Goal: Transaction & Acquisition: Purchase product/service

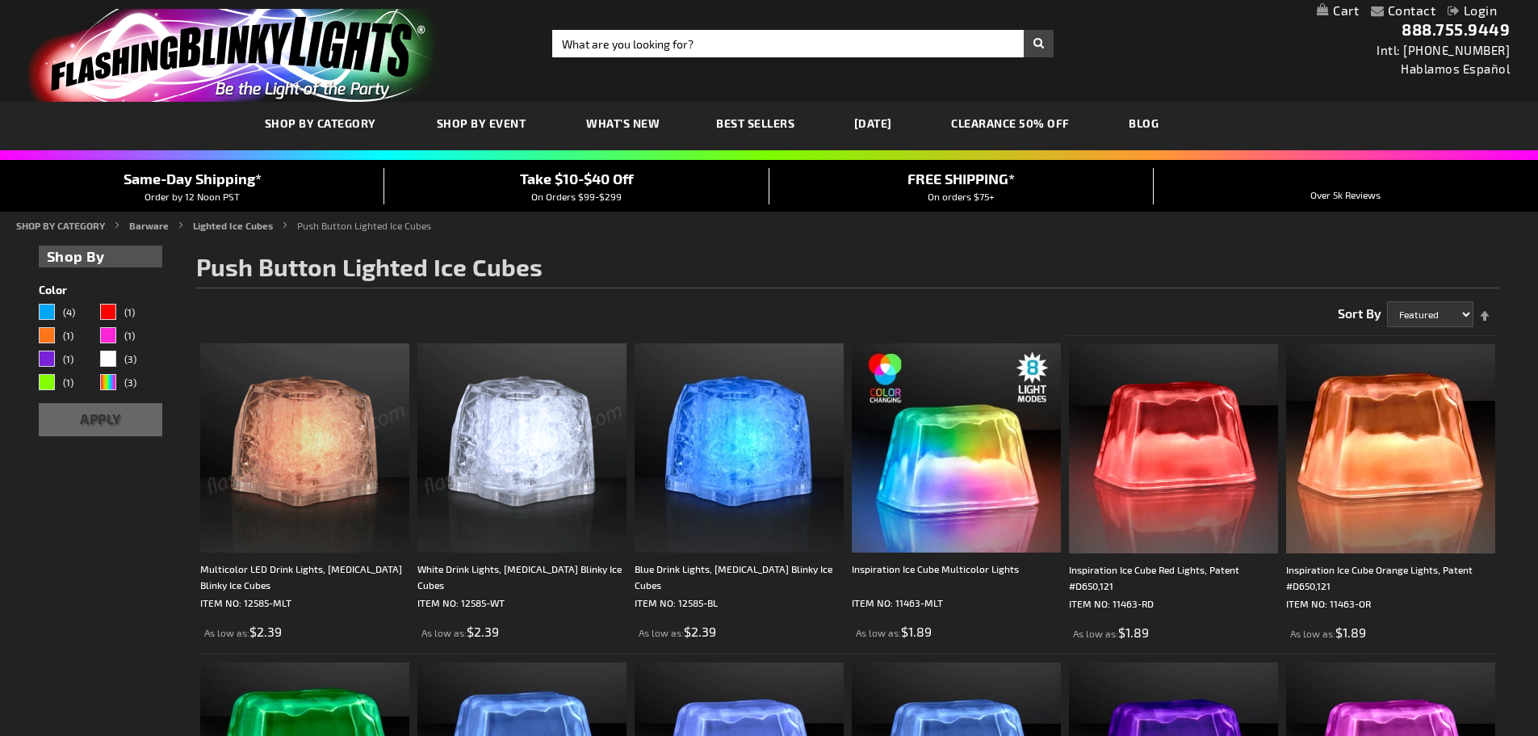
scroll to position [323, 0]
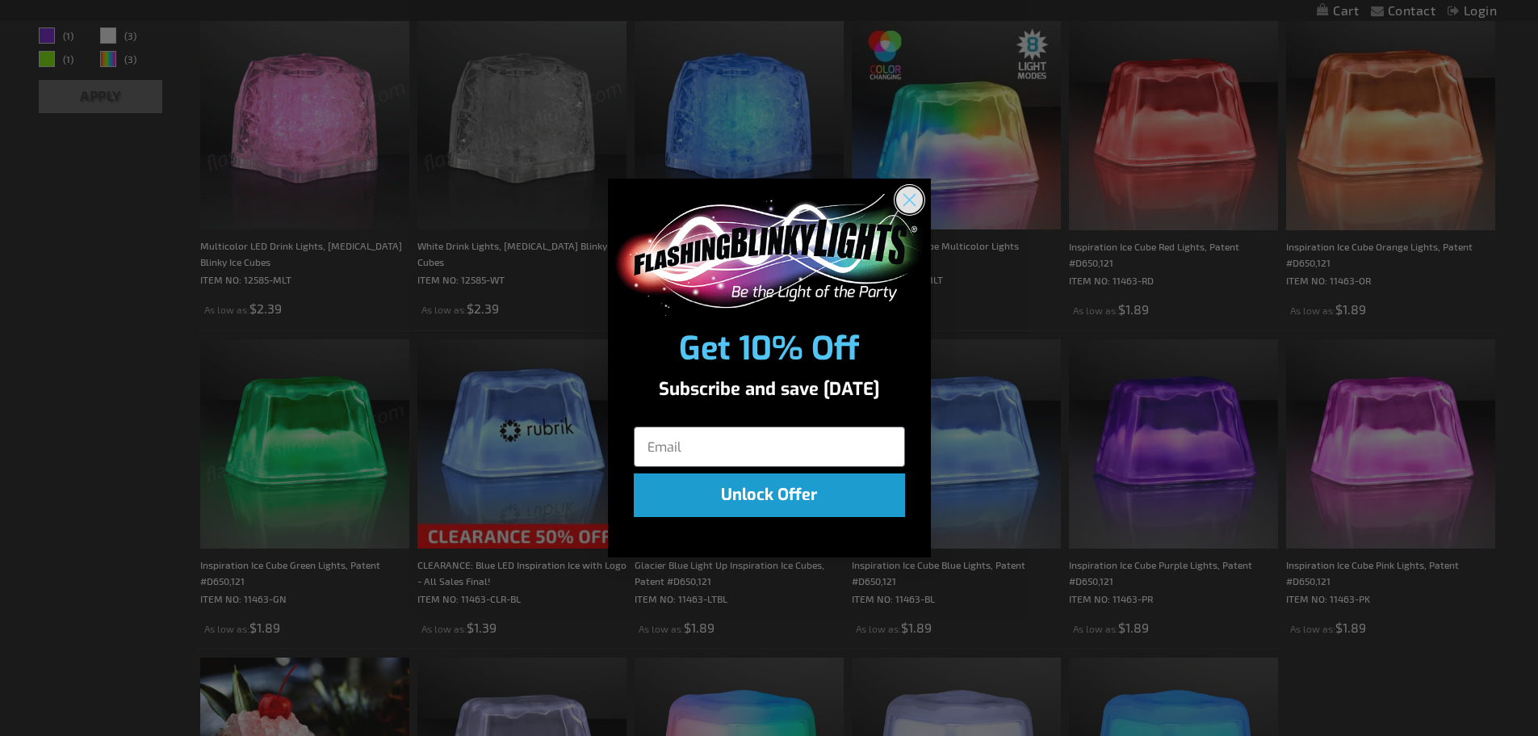
click at [912, 201] on circle "Close dialog" at bounding box center [908, 200] width 27 height 27
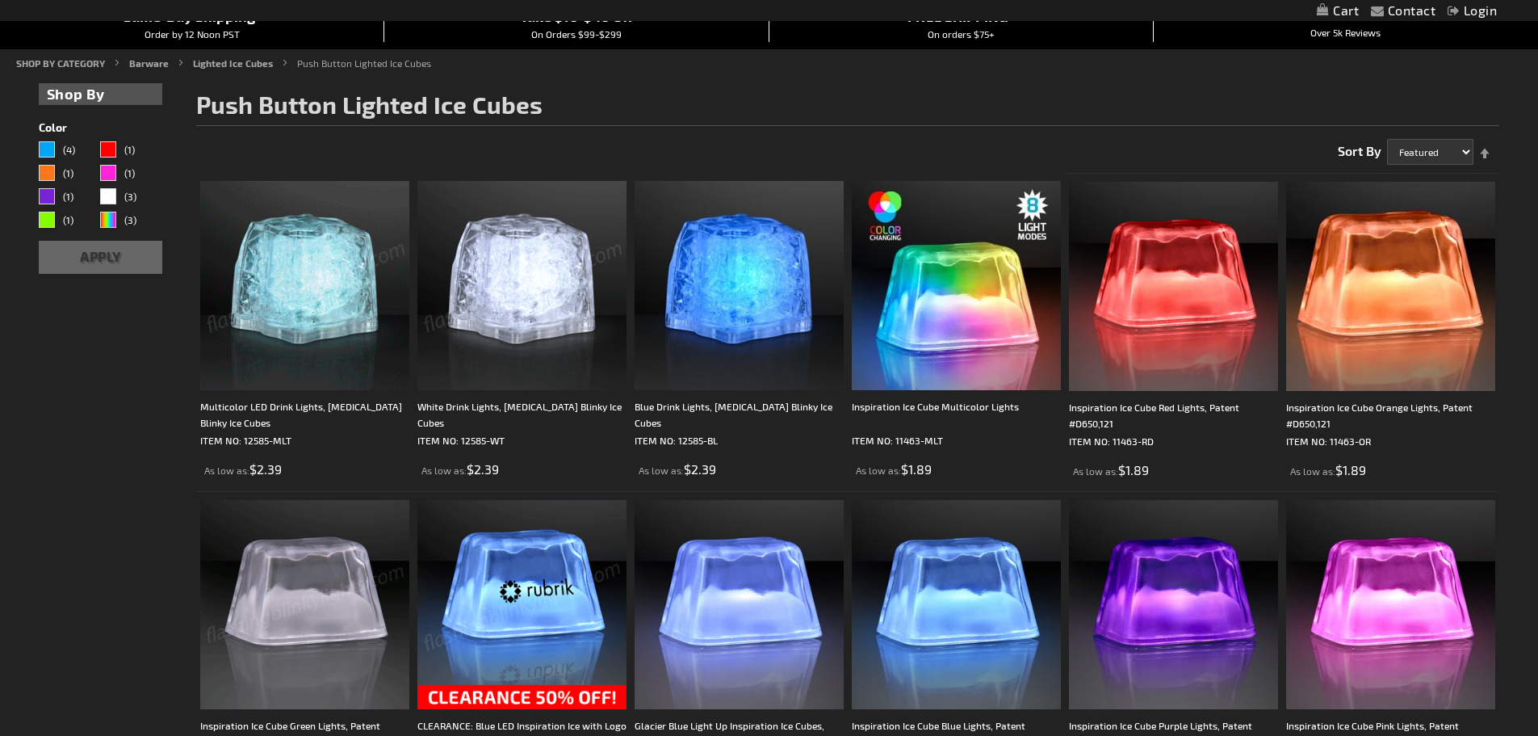
scroll to position [161, 0]
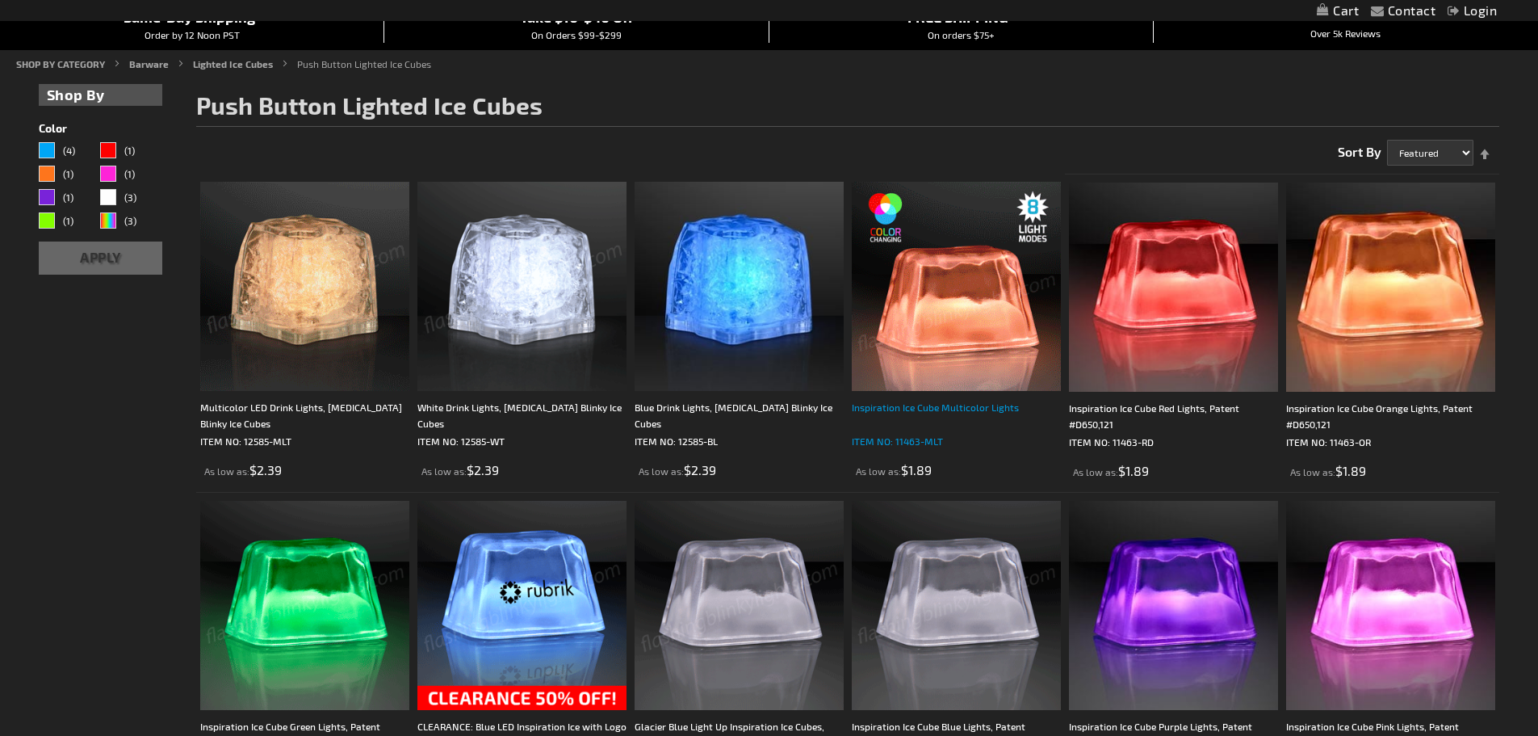
click at [970, 406] on div "Inspiration Ice Cube Multicolor Lights" at bounding box center [956, 415] width 209 height 32
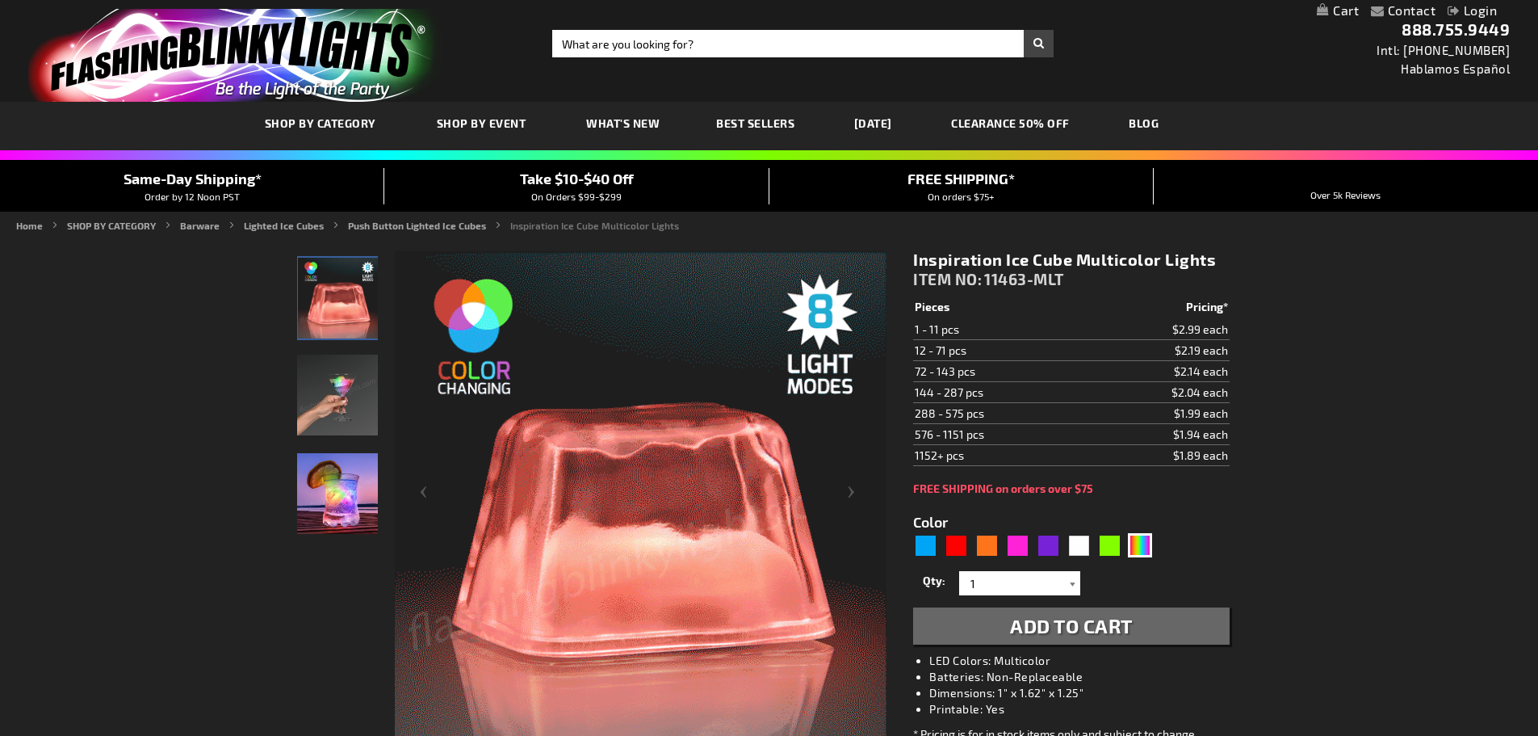
click at [1071, 583] on div at bounding box center [1072, 583] width 16 height 24
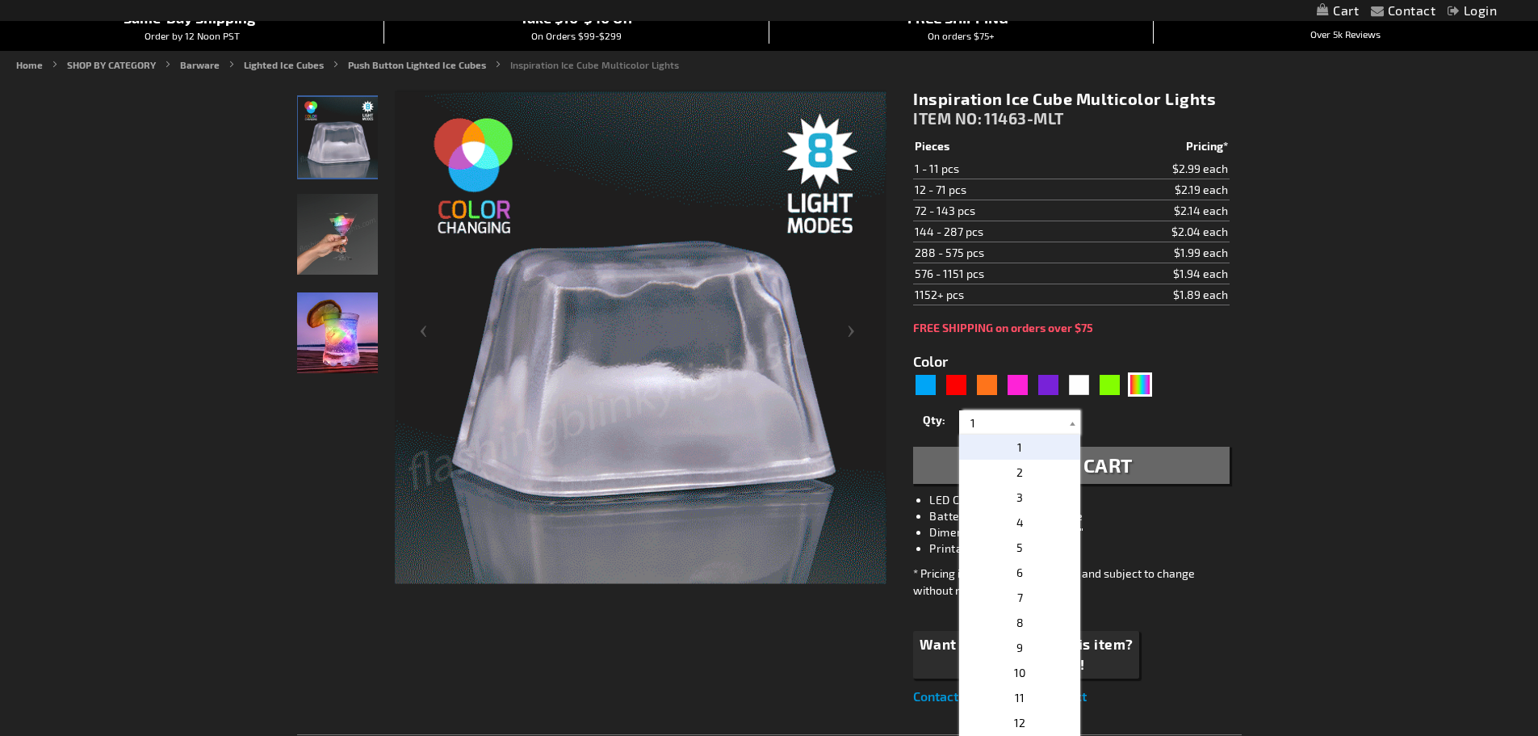
scroll to position [161, 0]
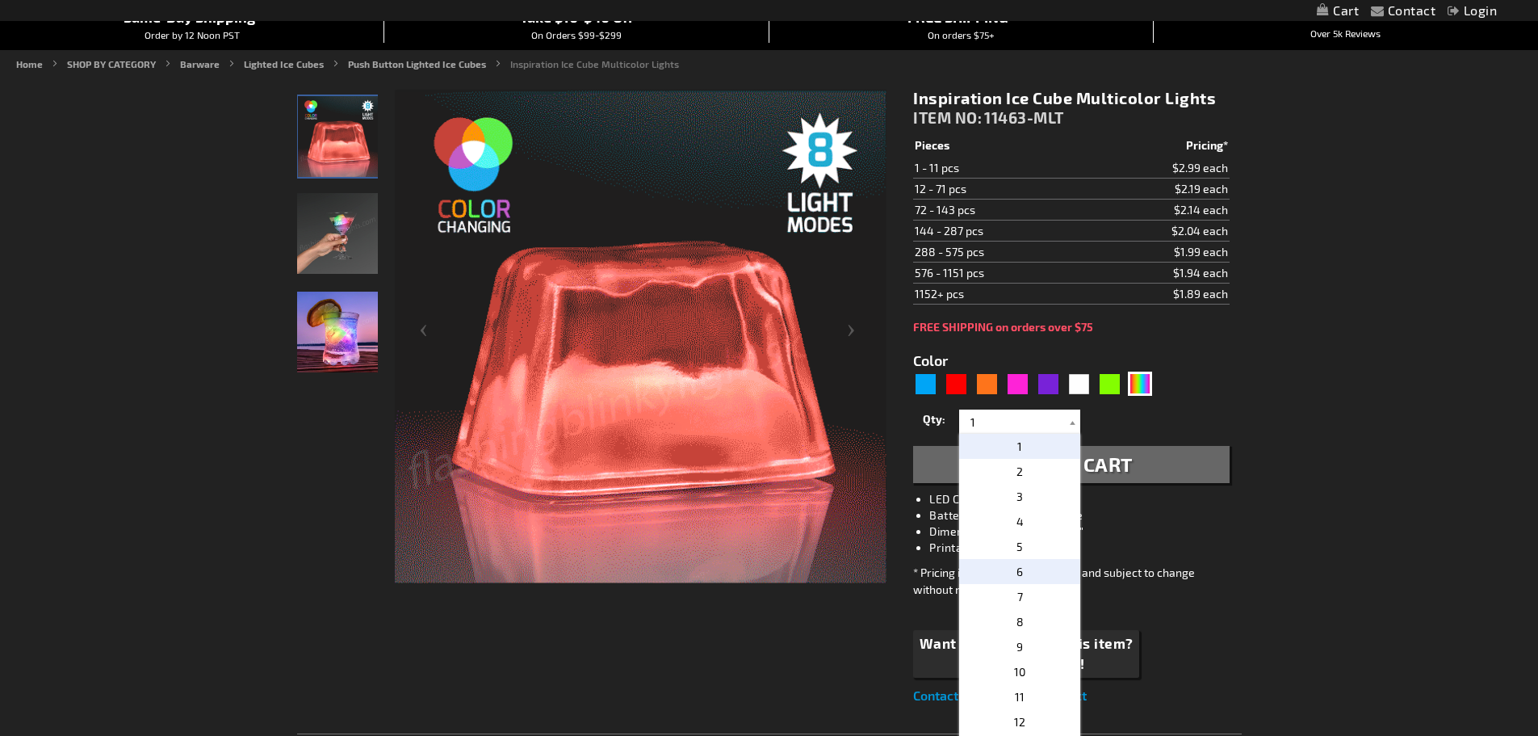
click at [1008, 570] on p "6" at bounding box center [1019, 571] width 121 height 25
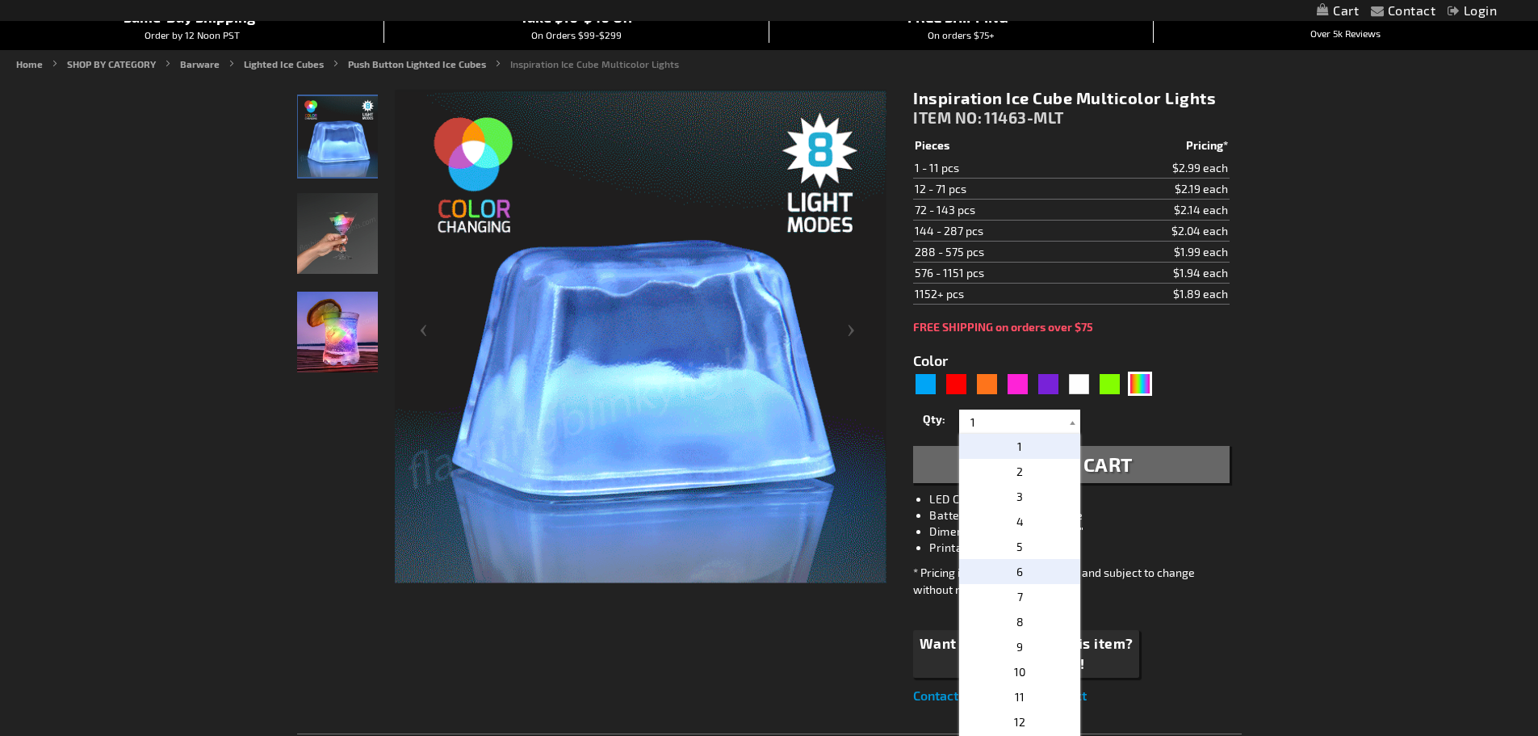
type input "6"
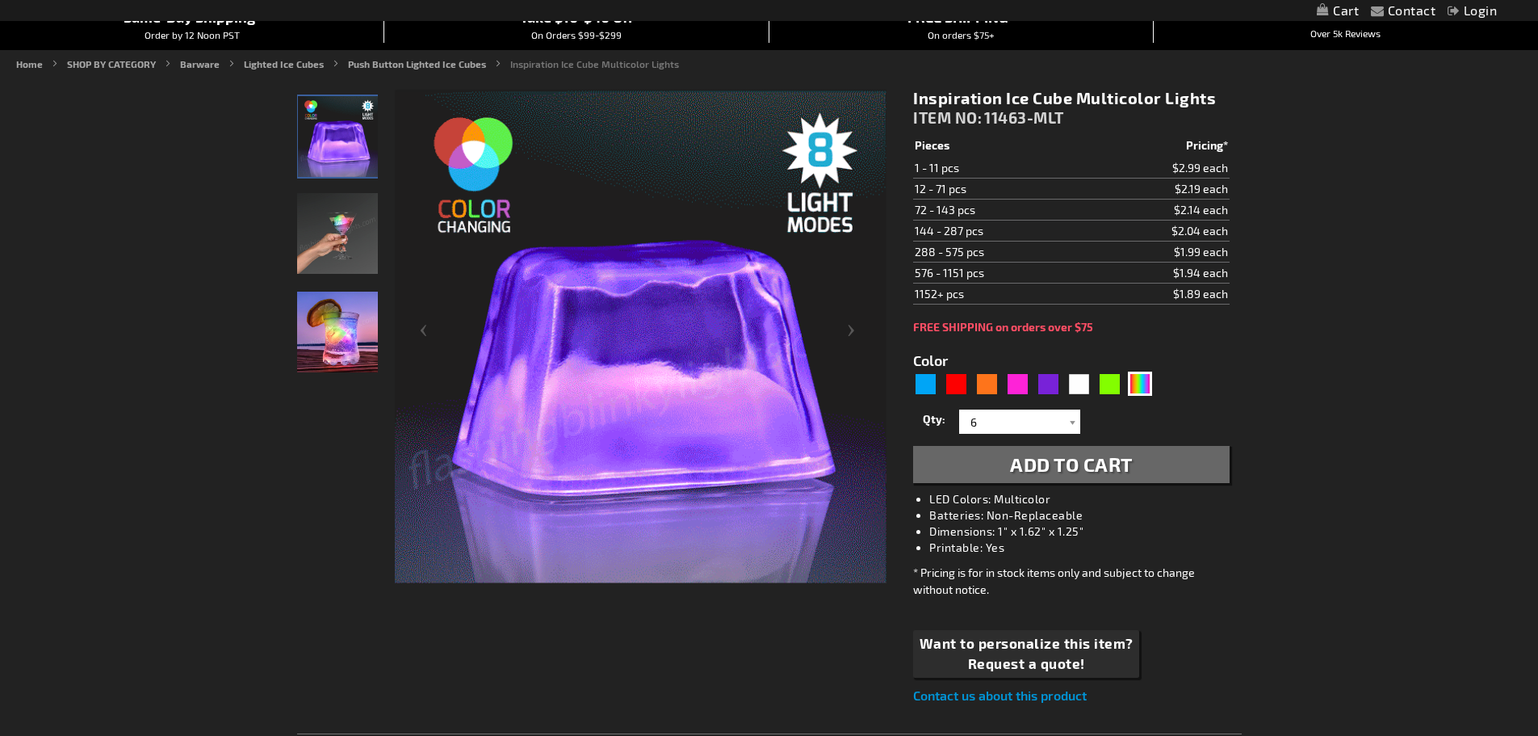
click at [1120, 459] on span "Add to Cart" at bounding box center [1071, 463] width 123 height 23
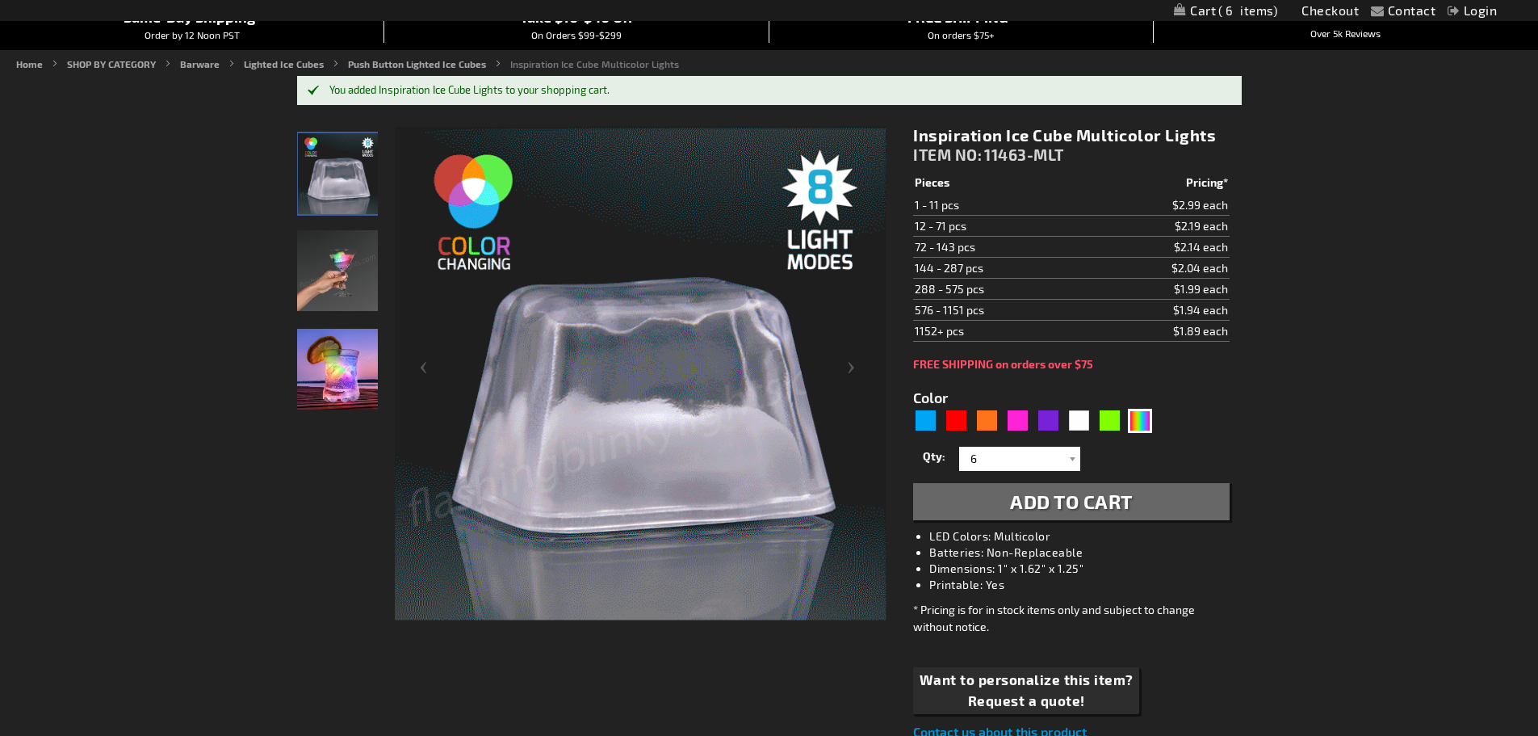
scroll to position [0, 0]
